Goal: Information Seeking & Learning: Learn about a topic

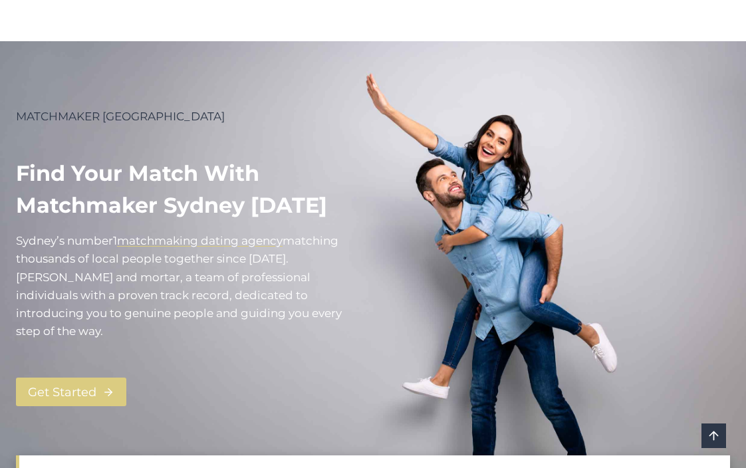
scroll to position [25, 0]
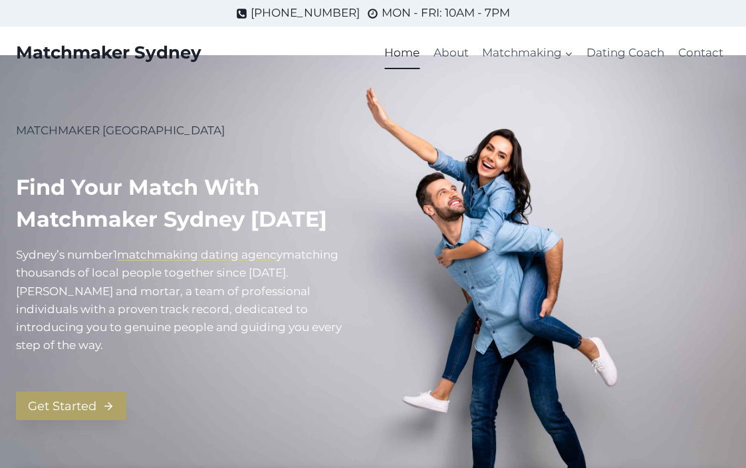
click at [87, 397] on span "Get Started" at bounding box center [62, 406] width 68 height 19
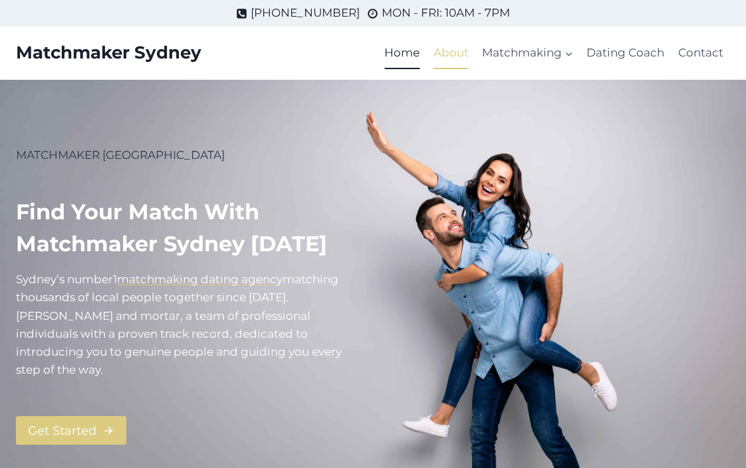
click at [446, 54] on link "About" at bounding box center [451, 53] width 49 height 32
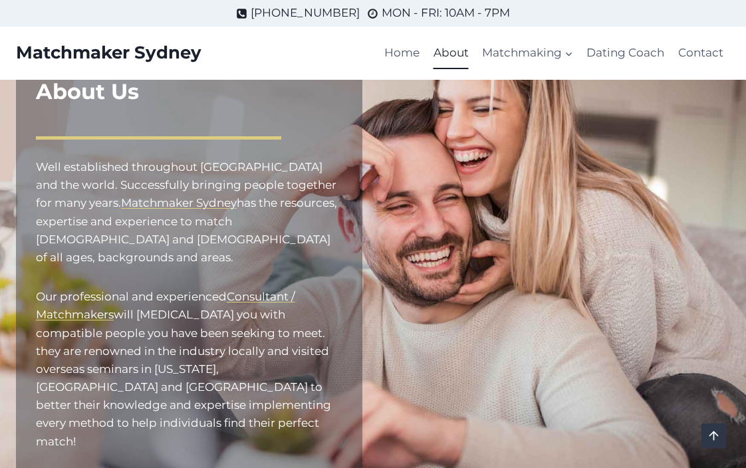
scroll to position [90, 0]
click at [627, 51] on link "Dating Coach" at bounding box center [625, 53] width 91 height 32
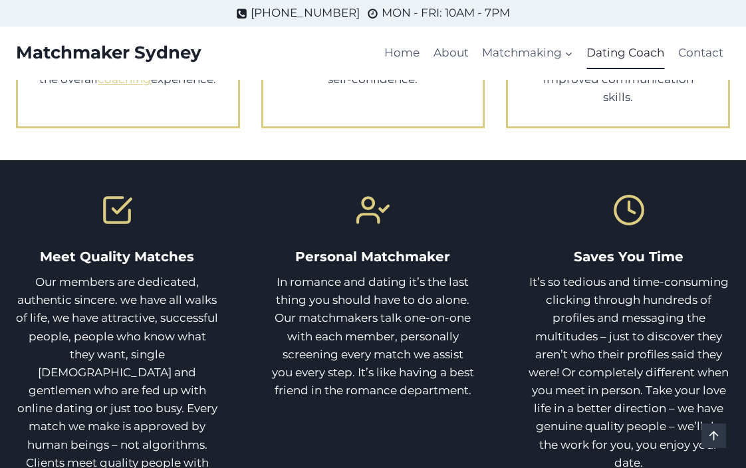
scroll to position [653, 0]
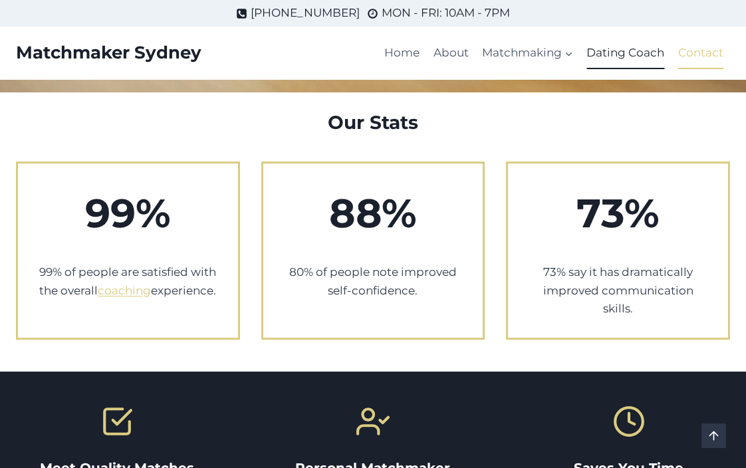
click at [702, 54] on link "Contact" at bounding box center [701, 53] width 59 height 32
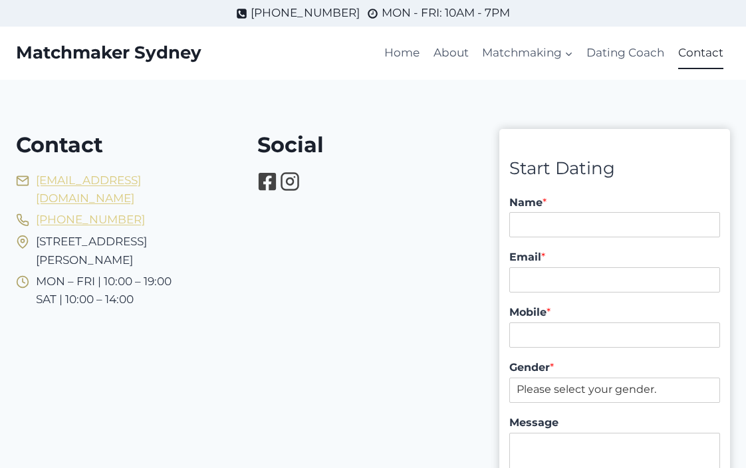
click at [267, 184] on icon at bounding box center [267, 182] width 20 height 20
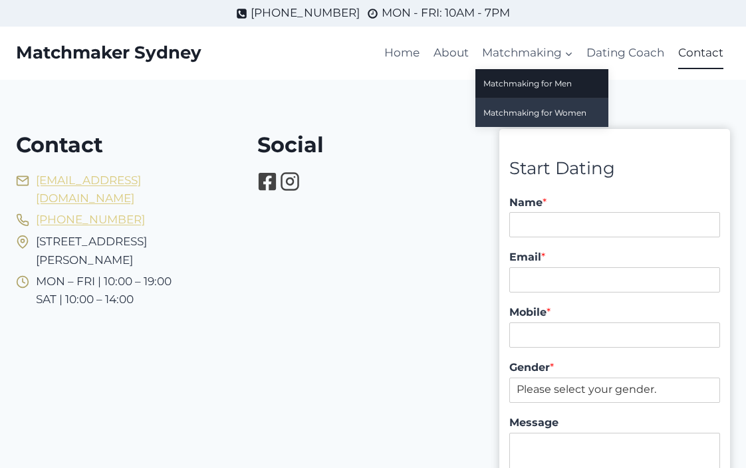
click at [517, 114] on link "Matchmaking for Women" at bounding box center [541, 112] width 133 height 29
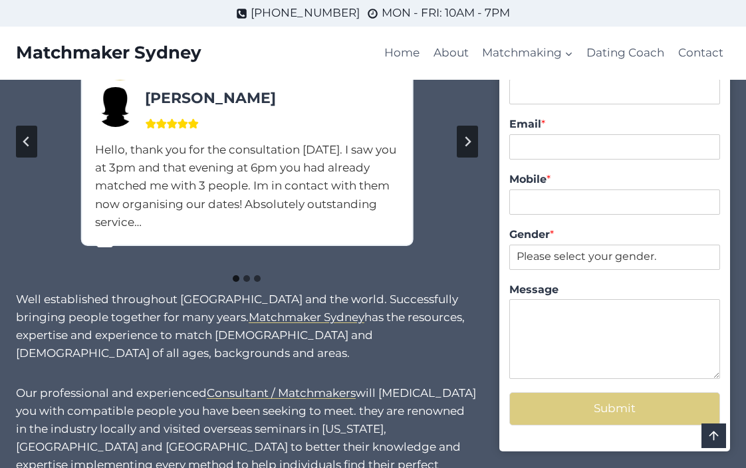
scroll to position [1072, 0]
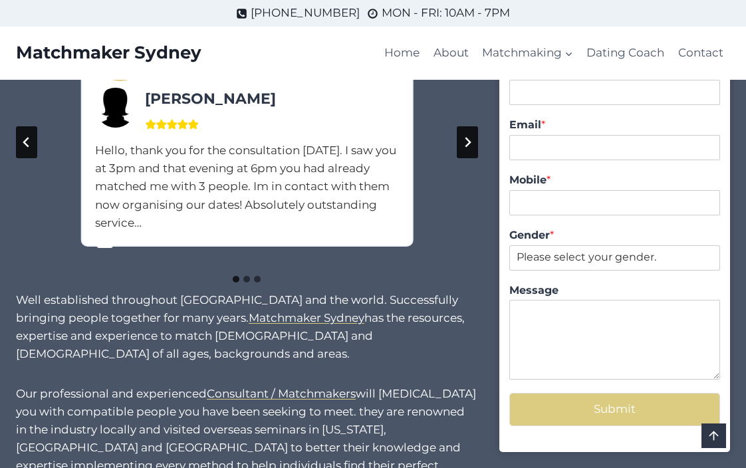
click at [467, 141] on icon "Next slide" at bounding box center [468, 143] width 6 height 10
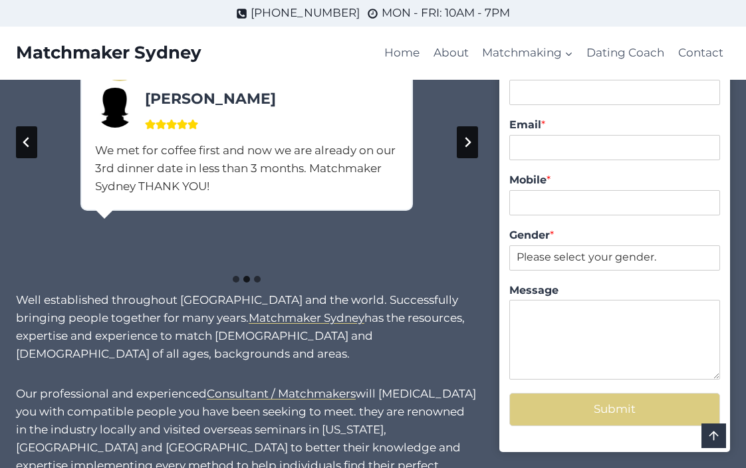
click at [469, 138] on icon "Next slide" at bounding box center [468, 143] width 6 height 10
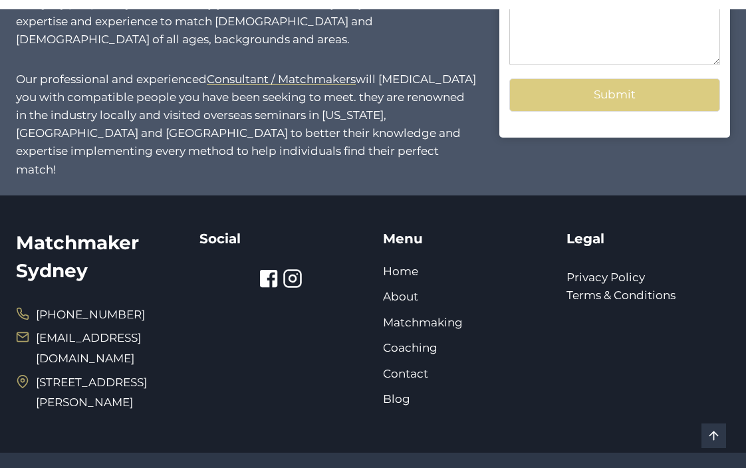
scroll to position [1386, 0]
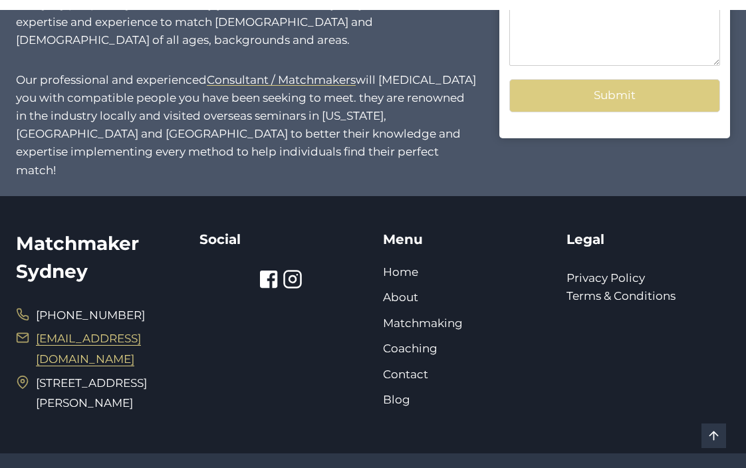
click at [119, 332] on link "[EMAIL_ADDRESS][DOMAIN_NAME]" at bounding box center [88, 349] width 105 height 34
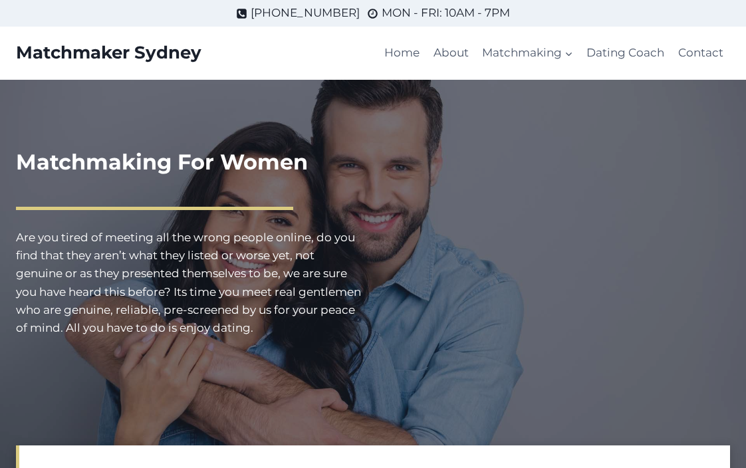
scroll to position [0, 0]
click at [406, 53] on link "Home" at bounding box center [402, 53] width 49 height 32
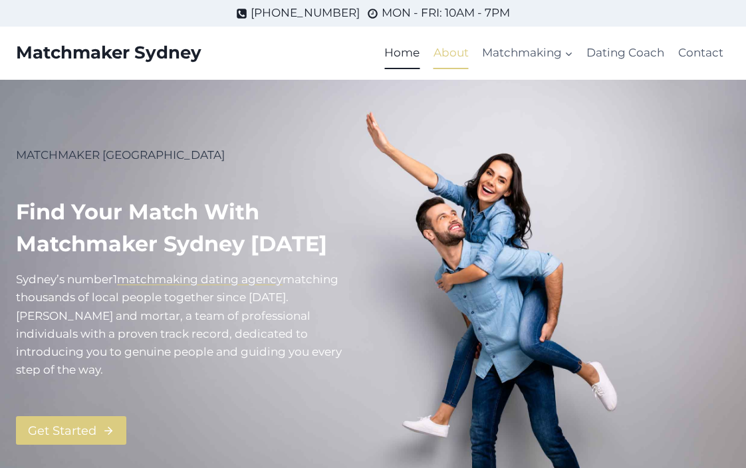
click at [456, 55] on link "About" at bounding box center [451, 53] width 49 height 32
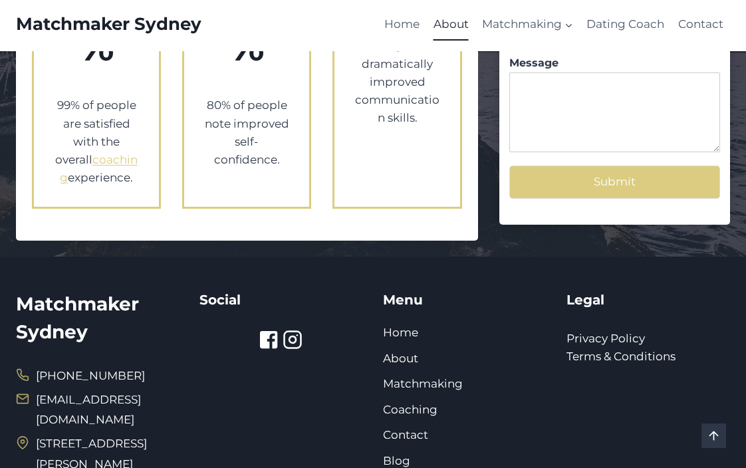
scroll to position [1508, 0]
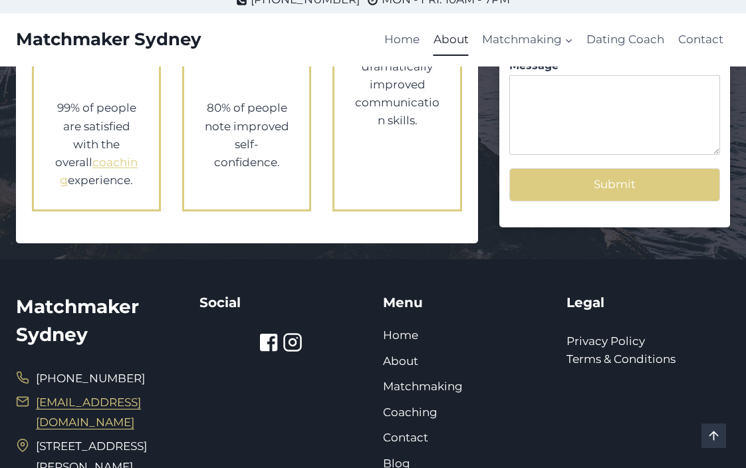
click at [141, 396] on link "[EMAIL_ADDRESS][DOMAIN_NAME]" at bounding box center [88, 413] width 105 height 34
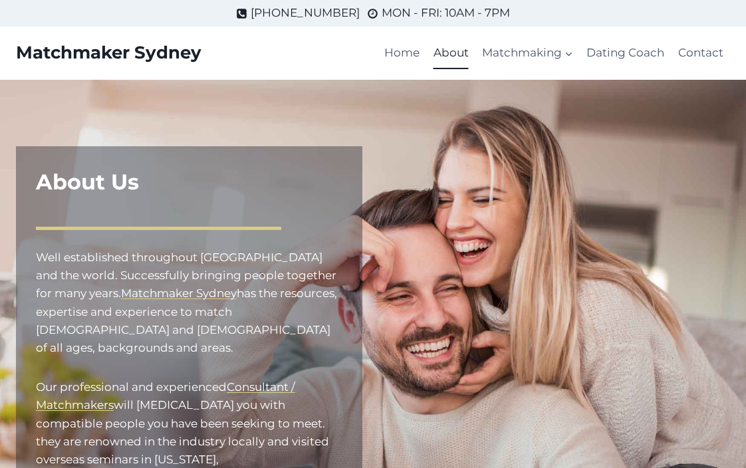
scroll to position [0, 0]
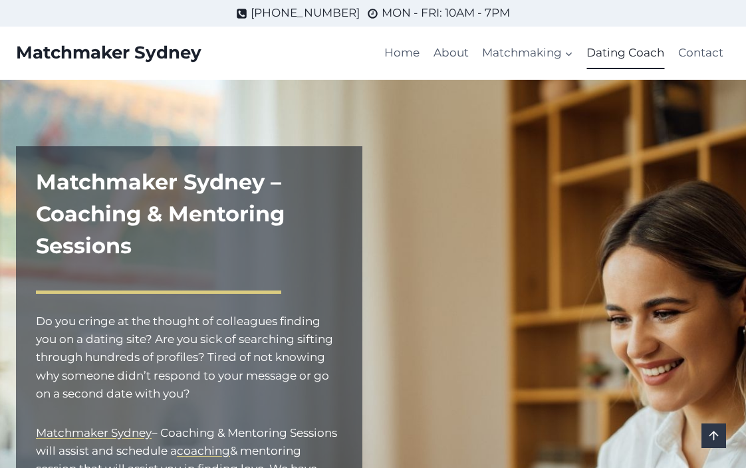
scroll to position [653, 0]
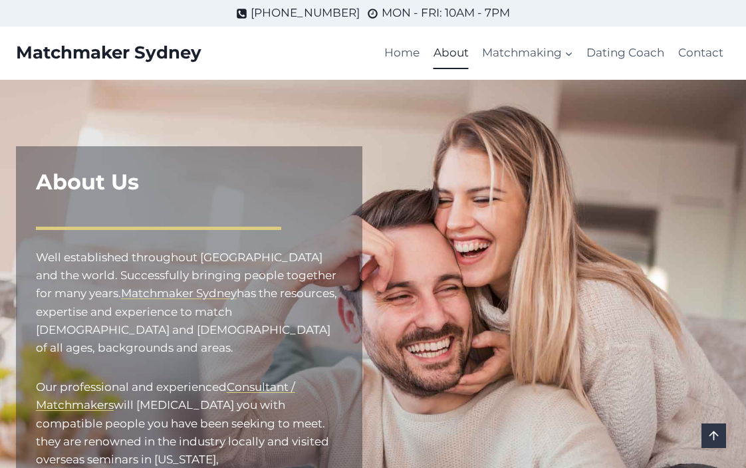
scroll to position [90, 0]
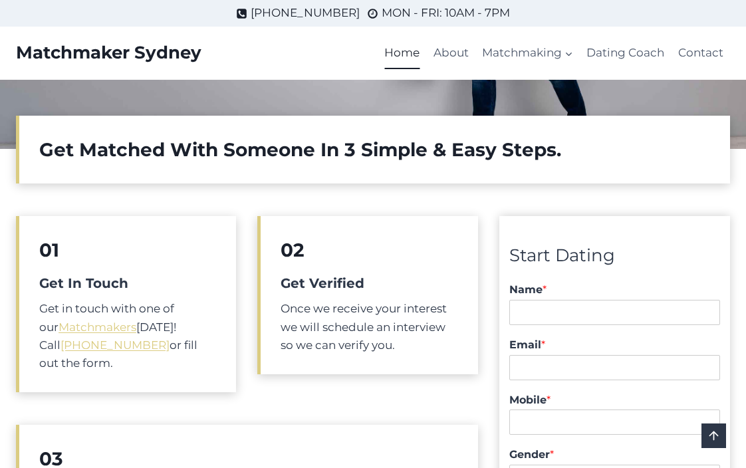
scroll to position [195, 0]
